Goal: Task Accomplishment & Management: Complete application form

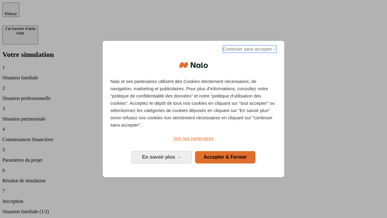
click at [249, 50] on span "Continuer sans accepter →" at bounding box center [250, 48] width 54 height 7
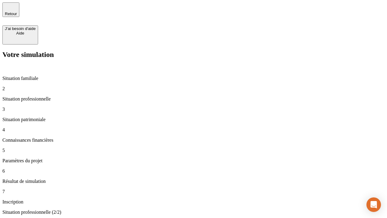
type input "30 000"
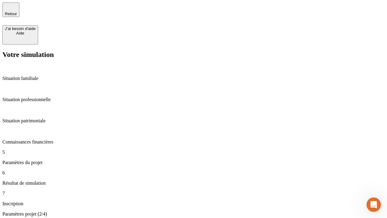
type input "25"
type input "64"
type input "1 000"
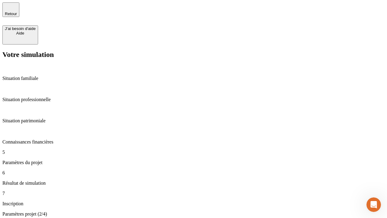
type input "640"
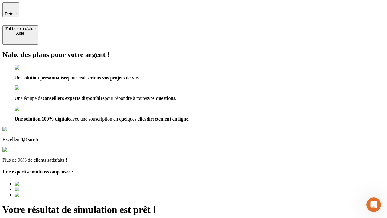
type input "[EMAIL_ADDRESS][PERSON_NAME][DOMAIN_NAME]"
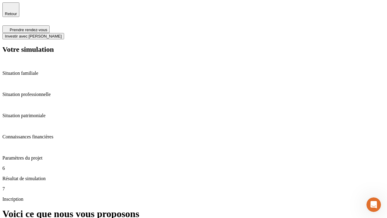
click at [62, 34] on span "Investir avec [PERSON_NAME]" at bounding box center [33, 36] width 57 height 5
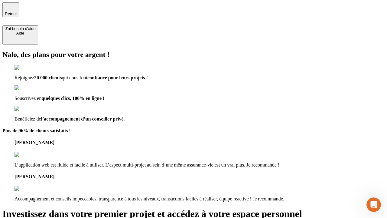
type input "[EMAIL_ADDRESS][PERSON_NAME][DOMAIN_NAME]"
